Goal: Navigation & Orientation: Find specific page/section

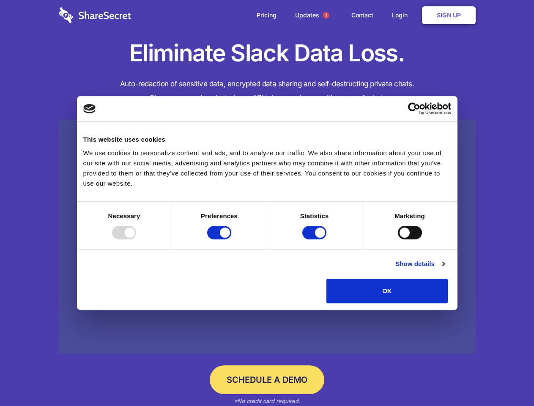
click at [136, 239] on div at bounding box center [124, 233] width 24 height 14
click at [231, 239] on input "Preferences" at bounding box center [219, 233] width 24 height 14
checkbox input "false"
click at [316, 239] on input "Statistics" at bounding box center [314, 233] width 24 height 14
checkbox input "false"
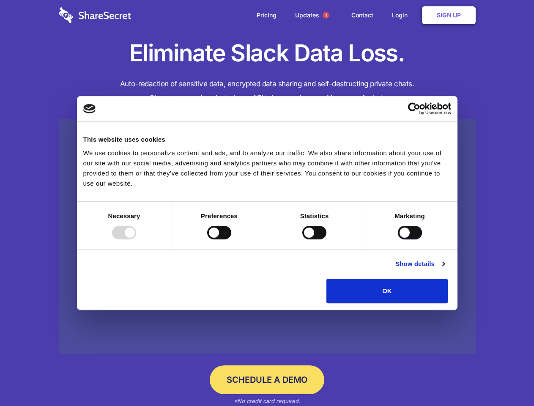
click at [398, 239] on input "Marketing" at bounding box center [410, 233] width 24 height 14
checkbox input "true"
click at [445, 269] on link "Show details" at bounding box center [420, 264] width 49 height 10
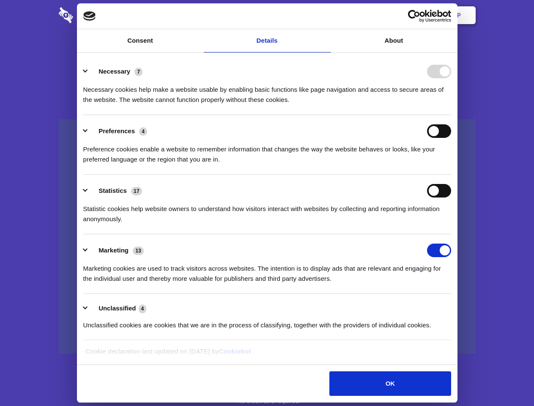
click at [451, 115] on li "Necessary 7 Necessary cookies help make a website usable by enabling basic func…" at bounding box center [267, 85] width 368 height 60
click at [326, 15] on span "1" at bounding box center [326, 15] width 7 height 7
